Goal: Task Accomplishment & Management: Manage account settings

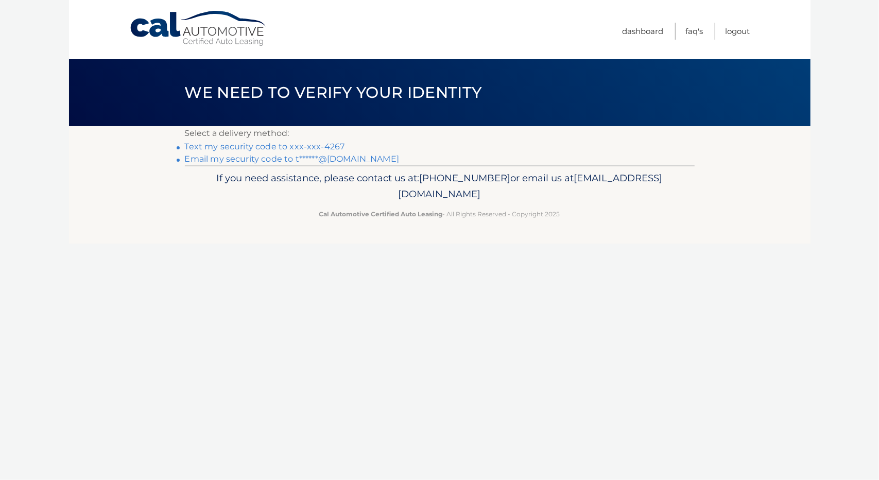
click at [241, 146] on link "Text my security code to xxx-xxx-4267" at bounding box center [265, 147] width 160 height 10
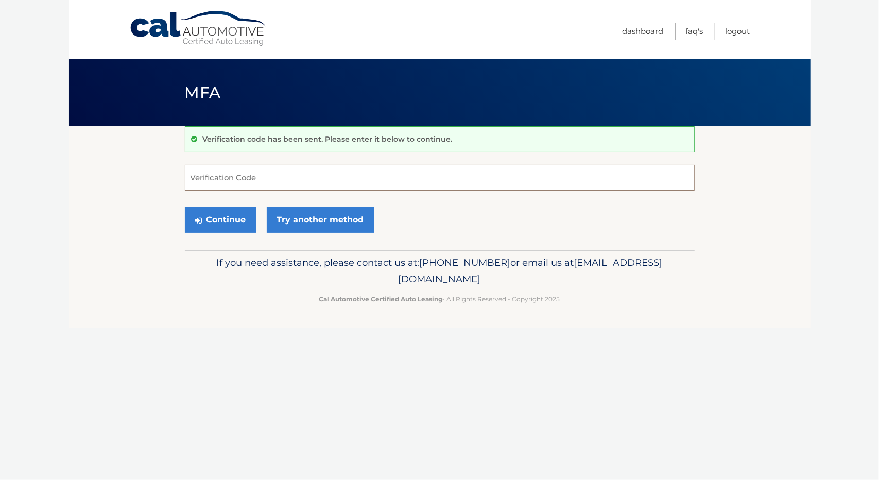
click at [235, 181] on input "Verification Code" at bounding box center [440, 178] width 510 height 26
type input "588430"
click at [220, 222] on button "Continue" at bounding box center [221, 220] width 72 height 26
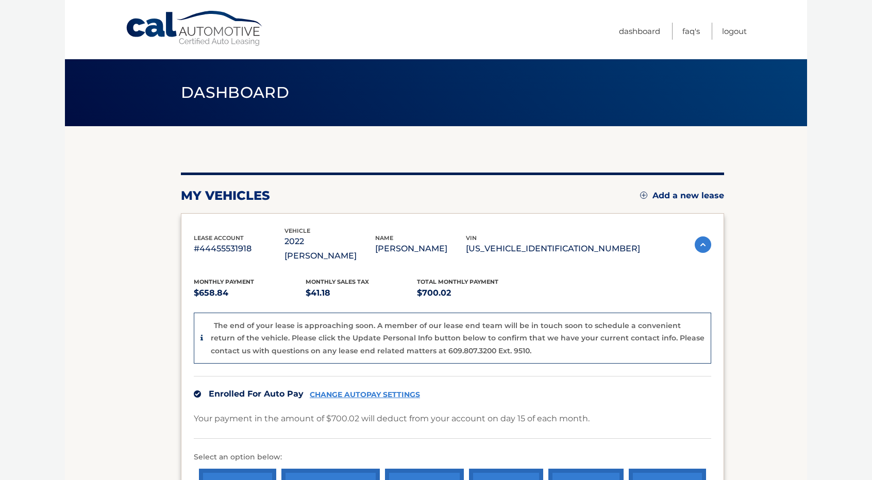
click at [794, 197] on section "my vehicles Add a new lease lease account #44455531918 vehicle 2022 Jeep Wagone…" at bounding box center [436, 446] width 742 height 641
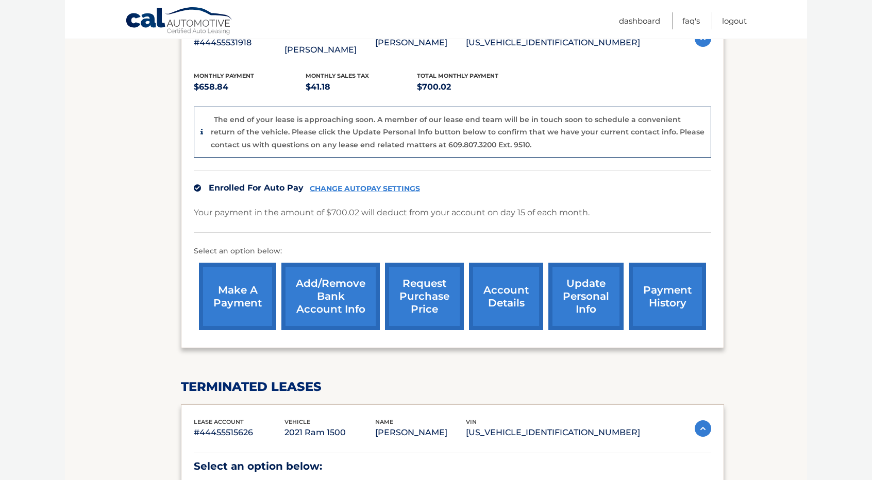
scroll to position [185, 0]
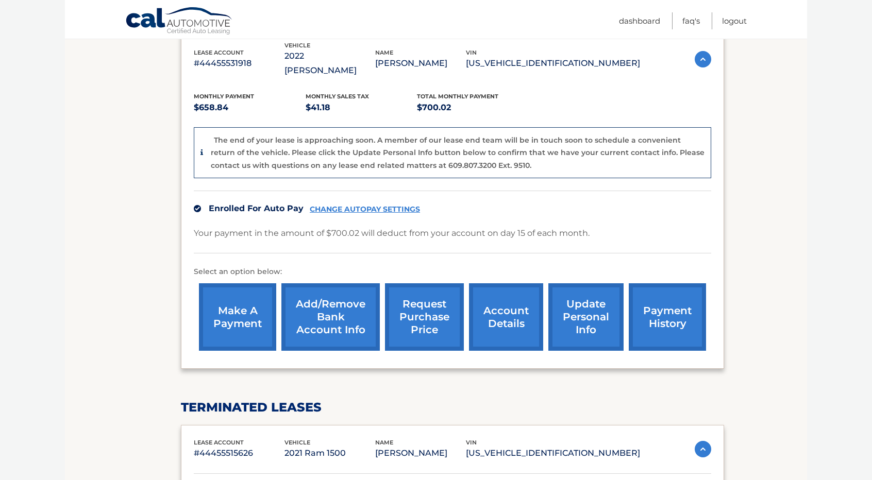
click at [745, 141] on section "my vehicles Add a new lease lease account #44455531918 vehicle 2022 Jeep Wagone…" at bounding box center [436, 261] width 742 height 641
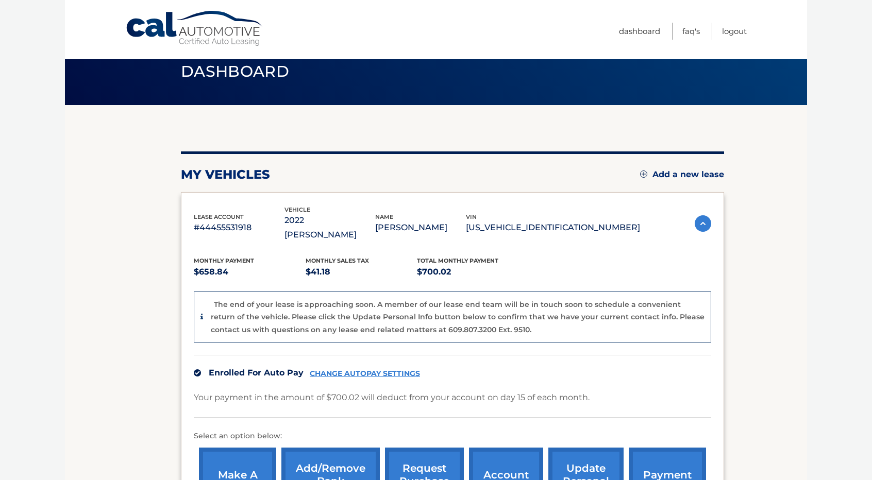
scroll to position [21, 0]
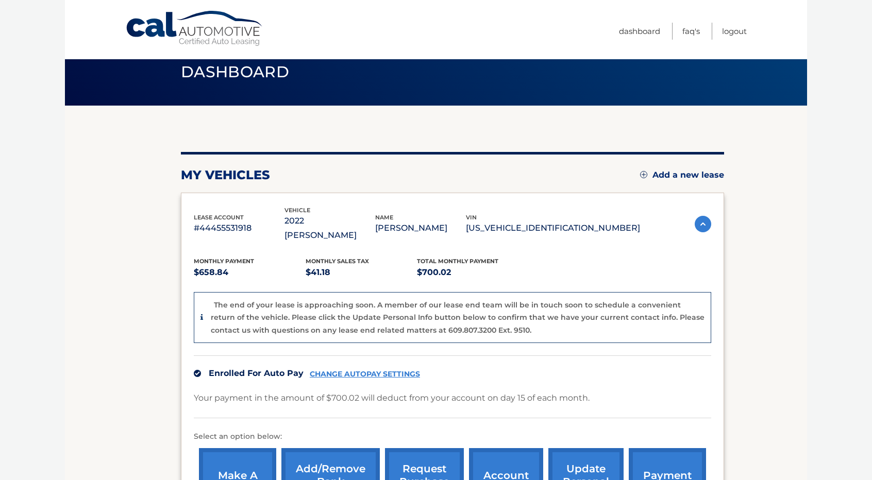
click at [815, 196] on body "Cal Automotive Menu Dashboard FAQ's Logout" at bounding box center [436, 219] width 872 height 480
click at [657, 460] on link "payment history" at bounding box center [666, 481] width 77 height 67
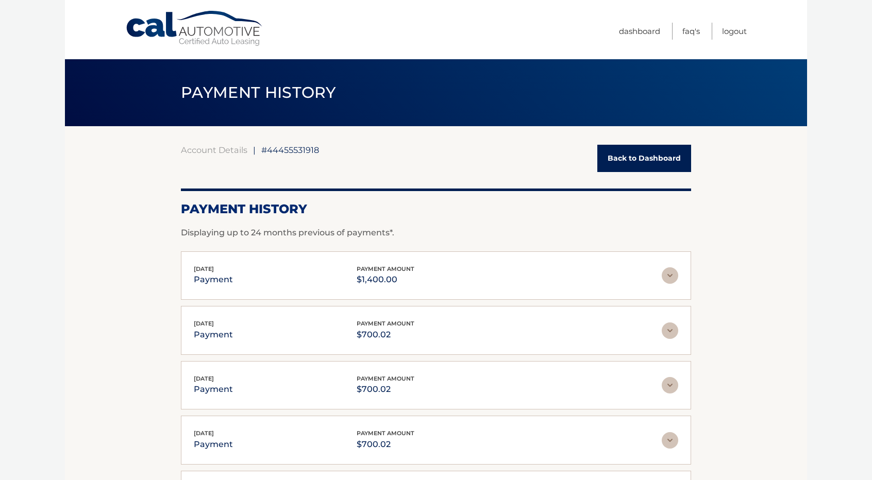
click at [637, 155] on link "Back to Dashboard" at bounding box center [644, 158] width 94 height 27
click at [764, 244] on section "Account Details | #44455531918 Back to Dashboard Payment History Displaying up …" at bounding box center [436, 362] width 742 height 472
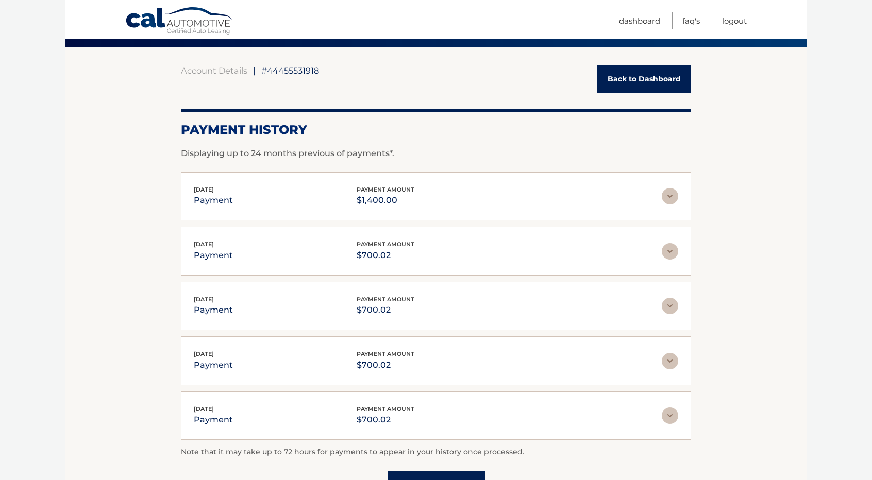
scroll to position [82, 0]
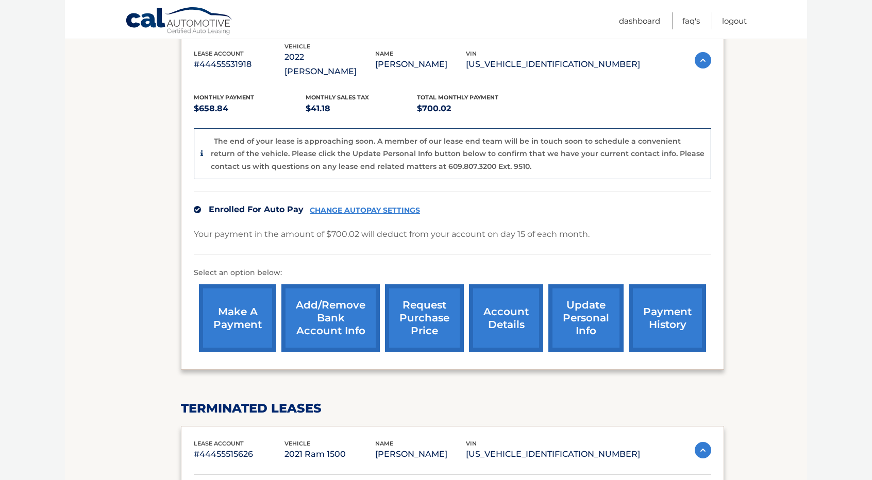
scroll to position [185, 0]
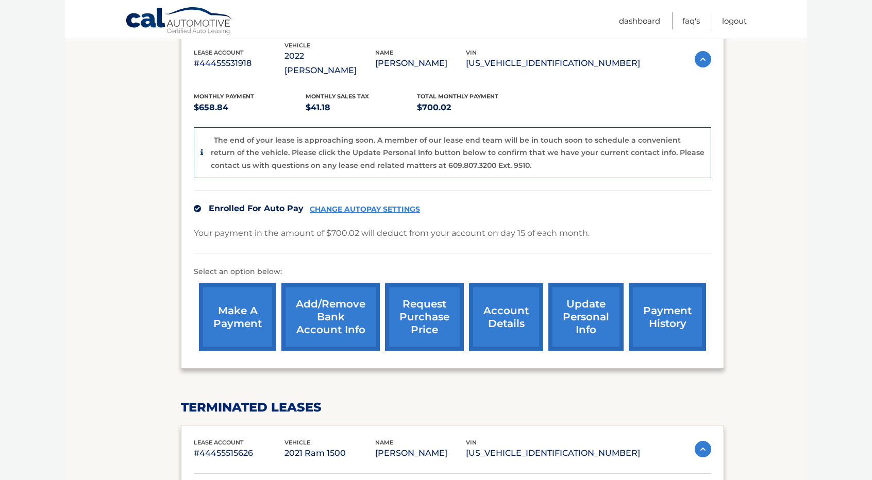
click at [505, 308] on link "account details" at bounding box center [506, 316] width 74 height 67
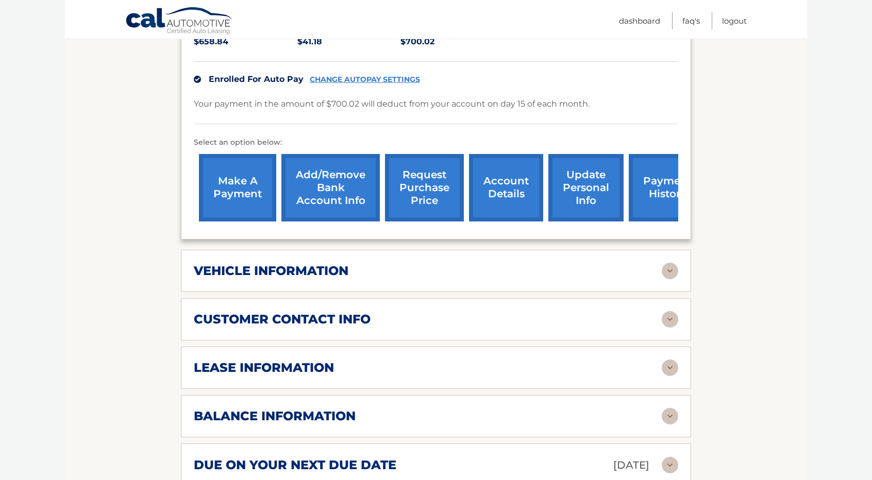
scroll to position [268, 0]
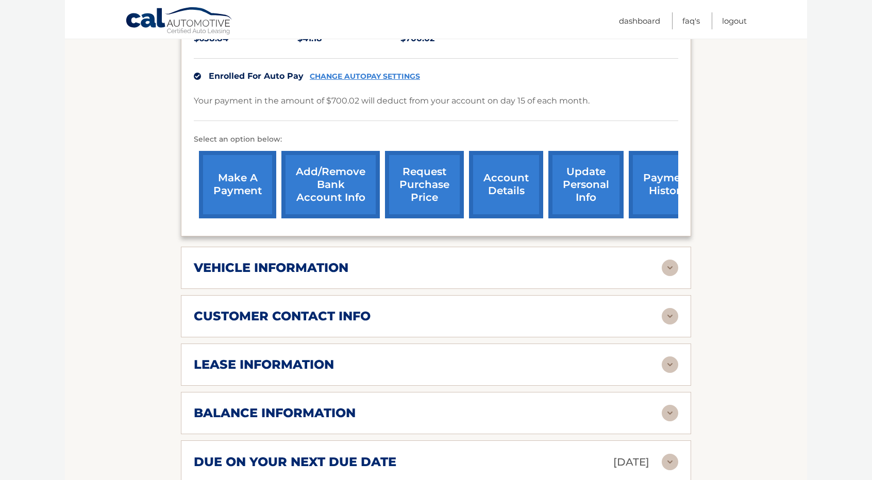
click at [668, 356] on img at bounding box center [669, 364] width 16 height 16
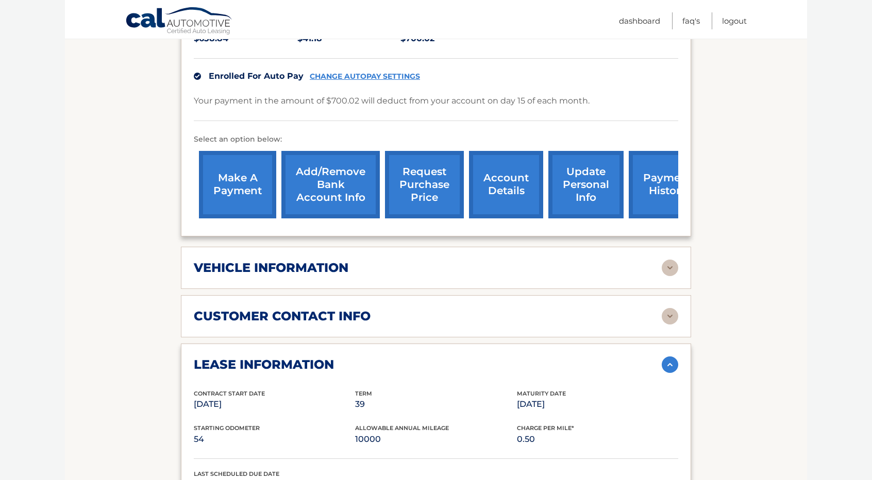
click at [744, 276] on section "Account Details | #44455531918 Back to Dashboard Manage Your Lease lease accoun…" at bounding box center [436, 378] width 742 height 1041
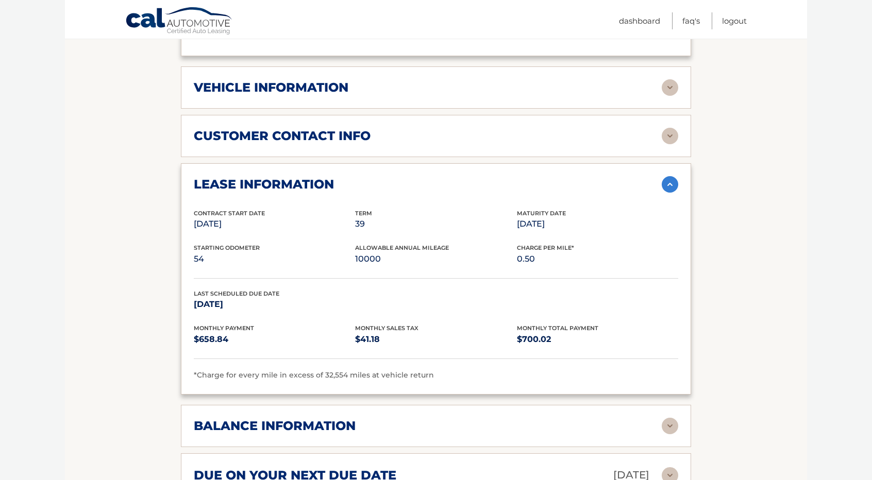
scroll to position [474, 0]
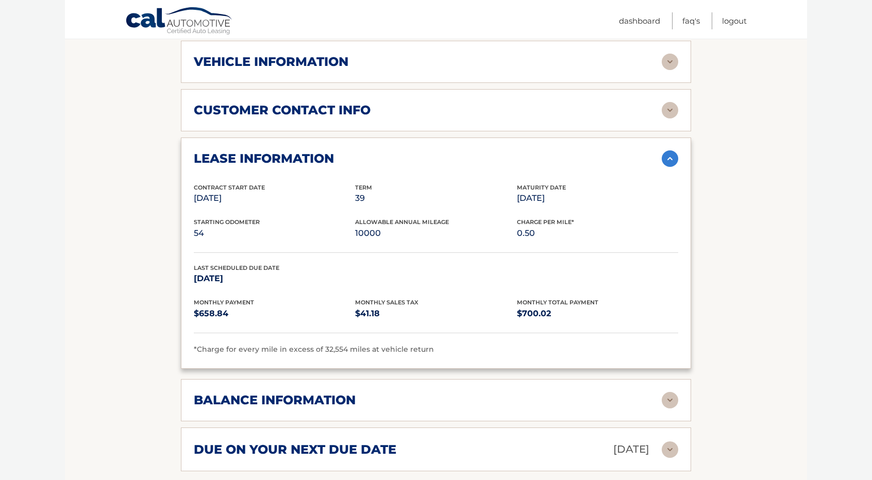
click at [670, 392] on img at bounding box center [669, 400] width 16 height 16
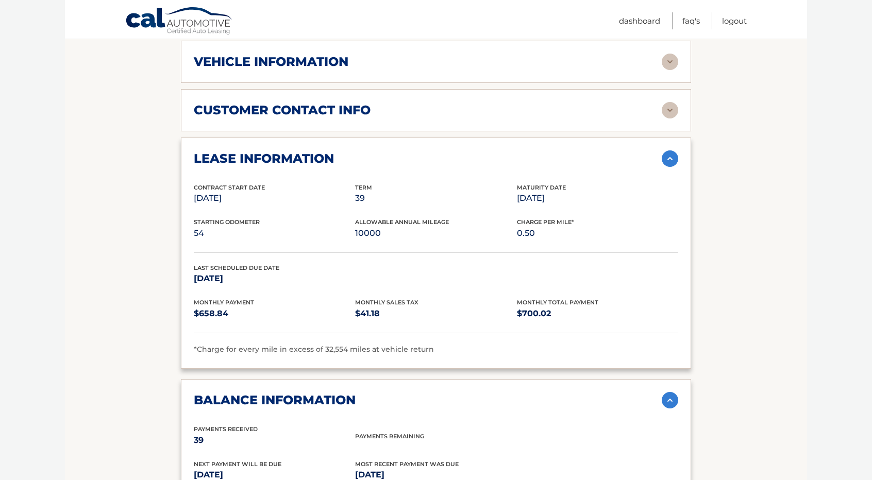
click at [734, 326] on section "Account Details | #44455531918 Back to Dashboard Manage Your Lease lease accoun…" at bounding box center [436, 234] width 742 height 1165
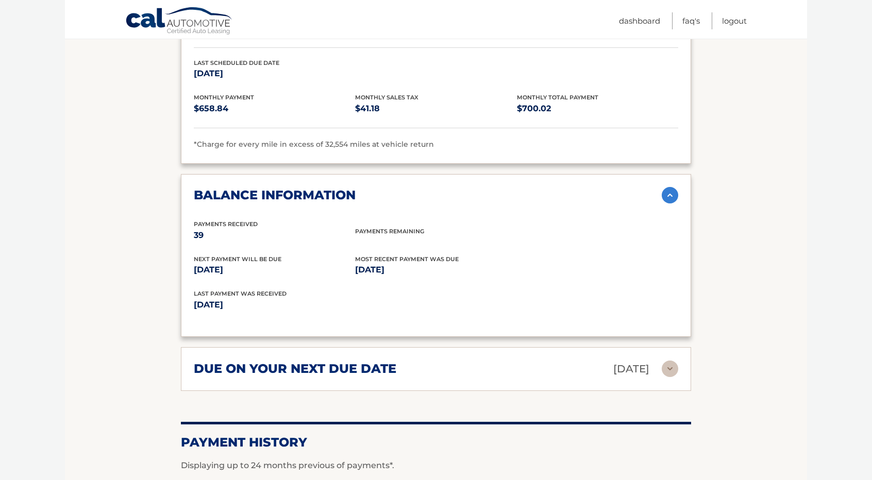
scroll to position [680, 0]
click at [672, 360] on img at bounding box center [669, 368] width 16 height 16
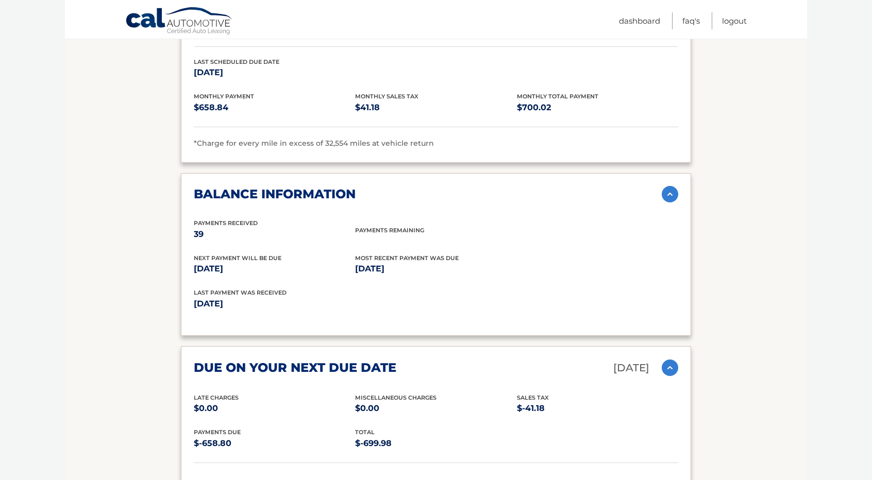
click at [742, 288] on section "Account Details | #44455531918 Back to Dashboard Manage Your Lease lease accoun…" at bounding box center [436, 66] width 742 height 1241
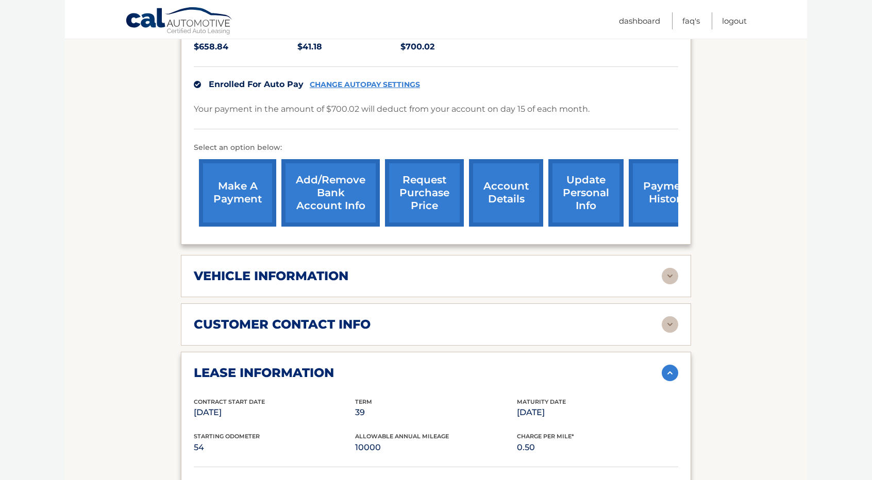
scroll to position [0, 0]
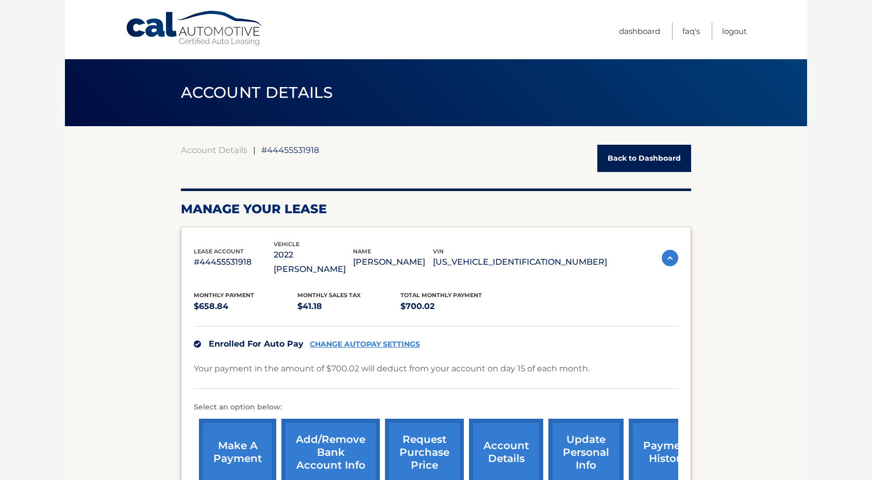
click at [331, 423] on link "Add/Remove bank account info" at bounding box center [330, 452] width 98 height 67
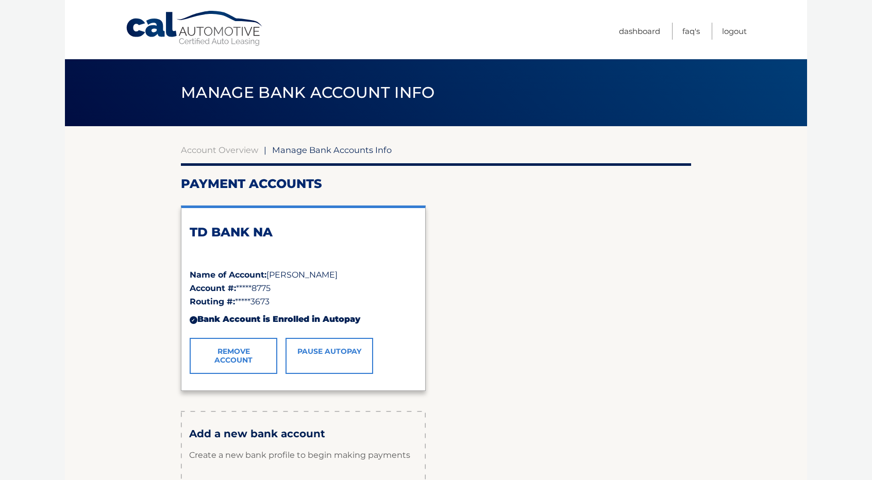
click at [211, 359] on link "Remove Account" at bounding box center [234, 356] width 88 height 36
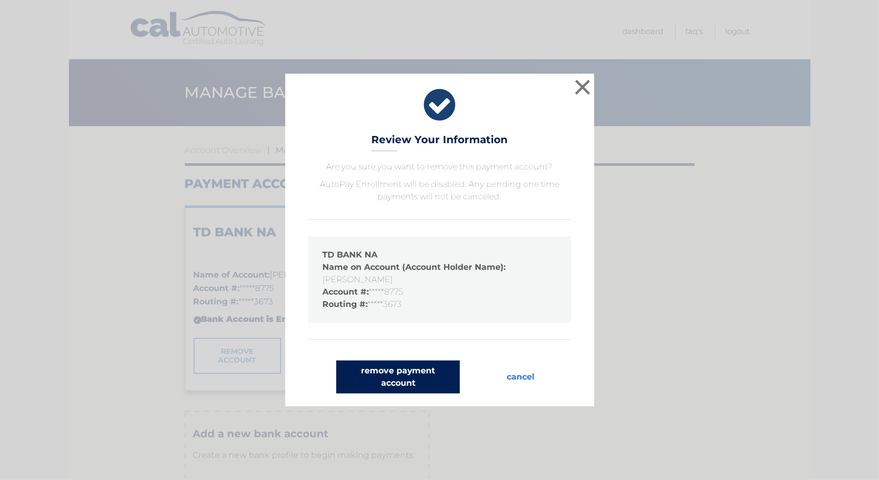
click at [390, 381] on button "remove payment account" at bounding box center [398, 377] width 124 height 33
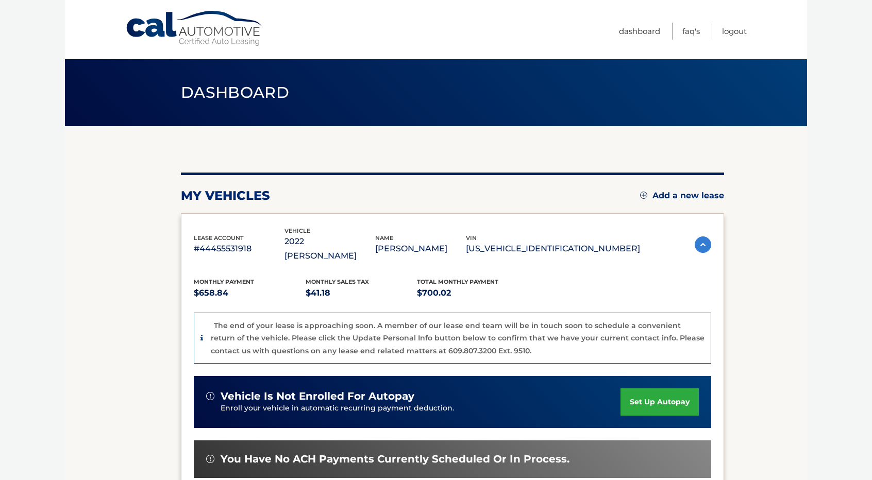
click at [813, 252] on body "Cal Automotive Menu Dashboard FAQ's Logout" at bounding box center [436, 240] width 872 height 480
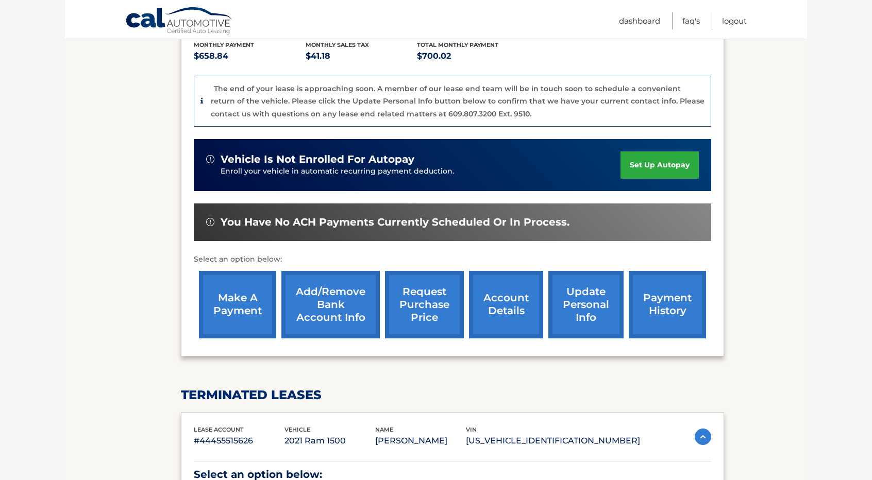
scroll to position [243, 0]
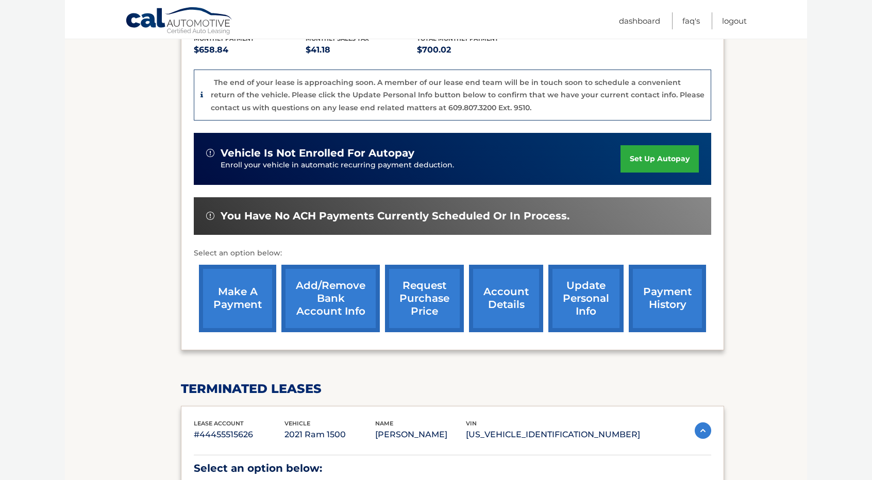
click at [239, 284] on link "make a payment" at bounding box center [237, 298] width 77 height 67
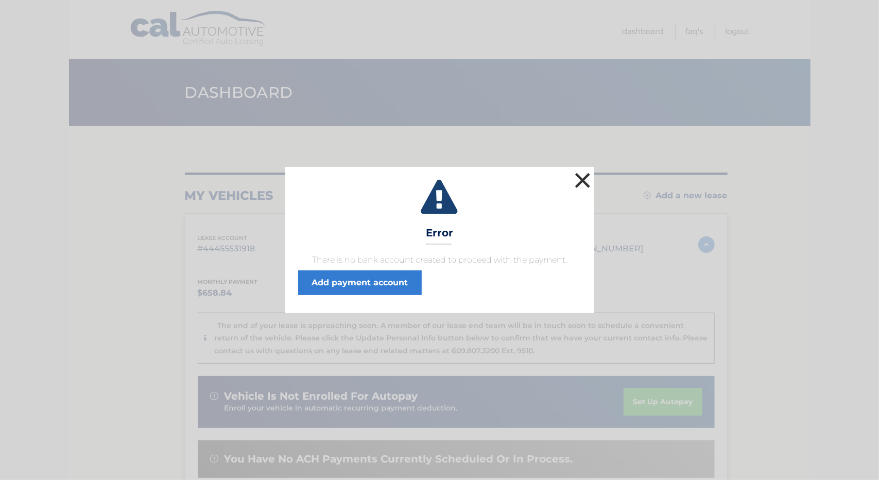
click at [584, 179] on button "×" at bounding box center [583, 180] width 21 height 21
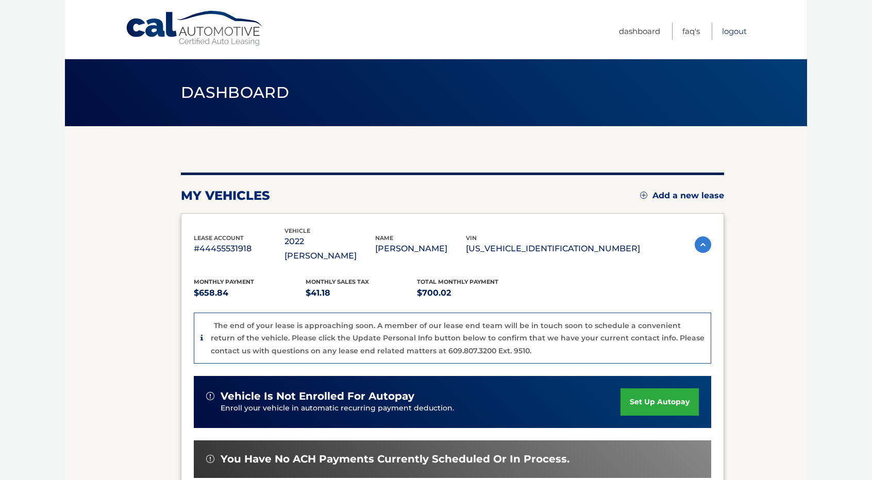
click at [730, 31] on link "Logout" at bounding box center [734, 31] width 25 height 17
